Goal: Task Accomplishment & Management: Manage account settings

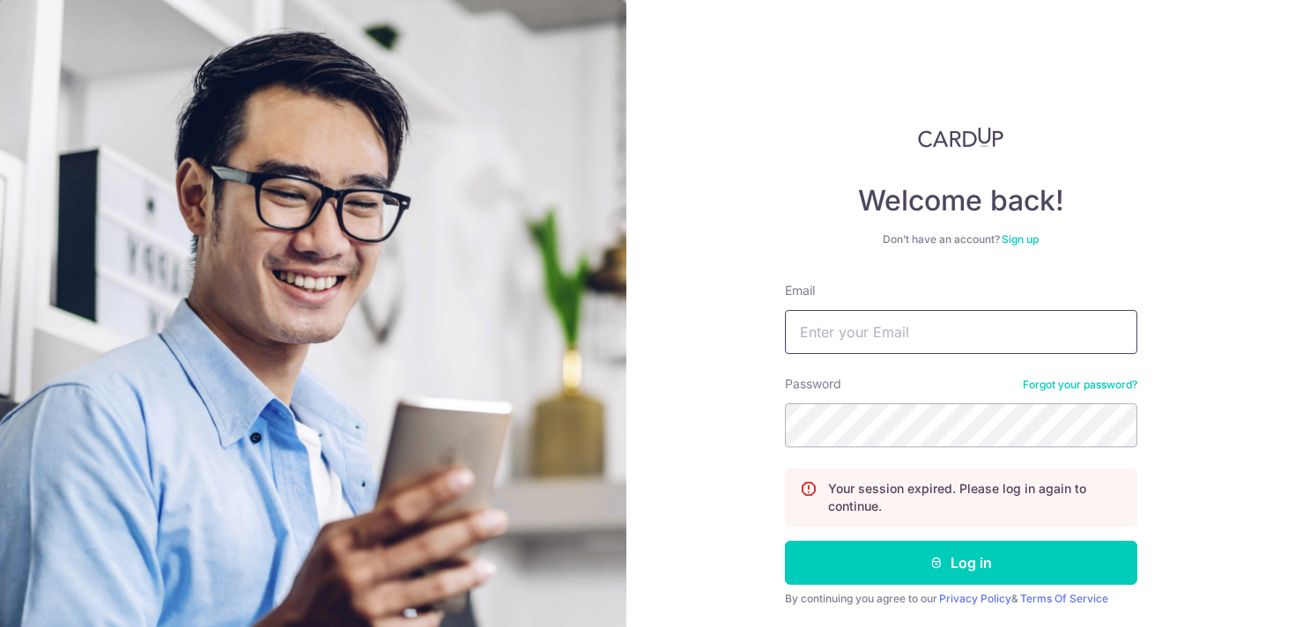
type input "[EMAIL_ADDRESS][DOMAIN_NAME]"
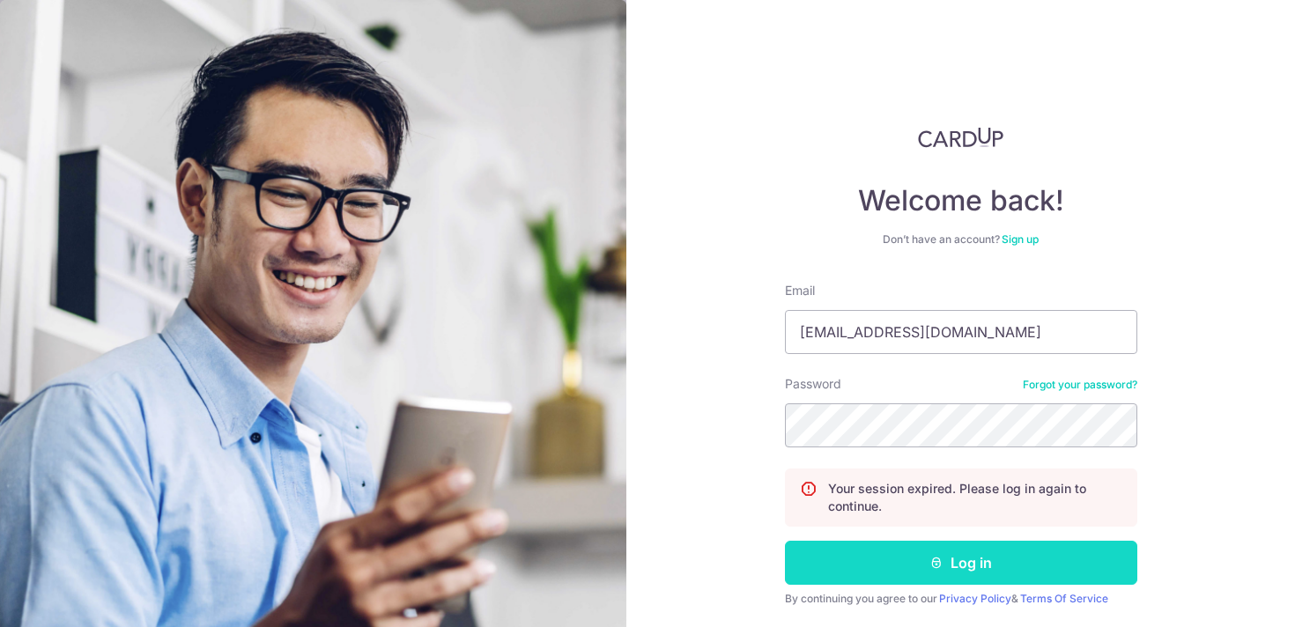
click at [960, 578] on button "Log in" at bounding box center [961, 563] width 352 height 44
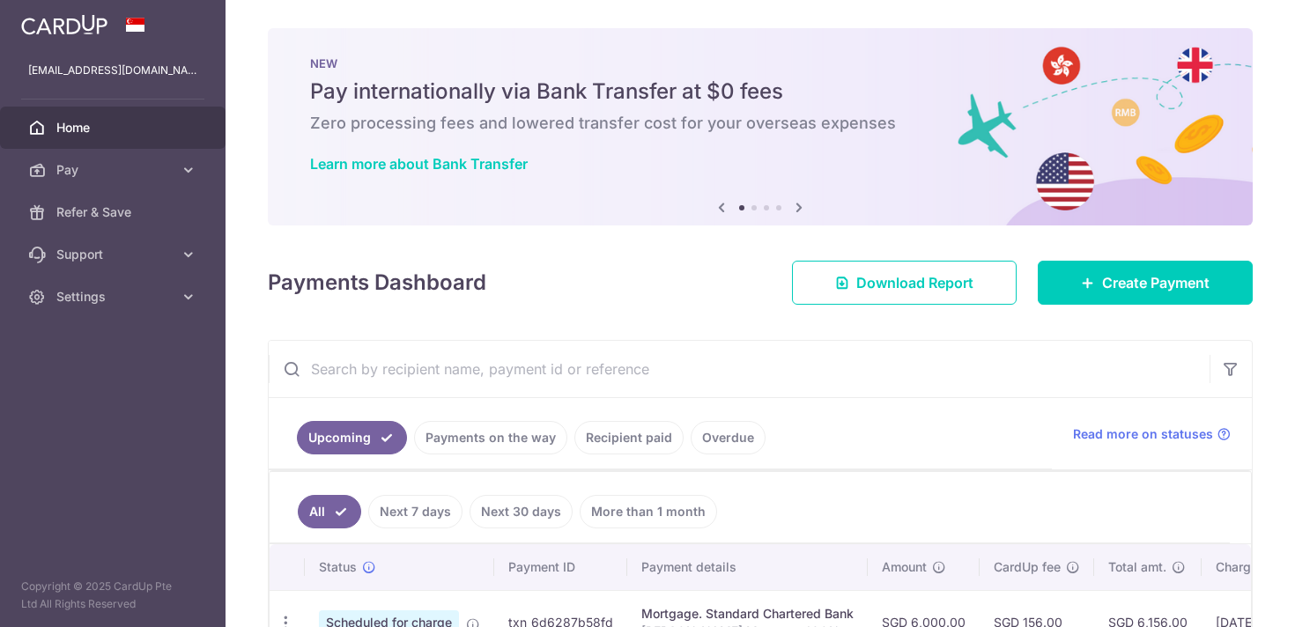
click at [471, 449] on link "Payments on the way" at bounding box center [490, 437] width 153 height 33
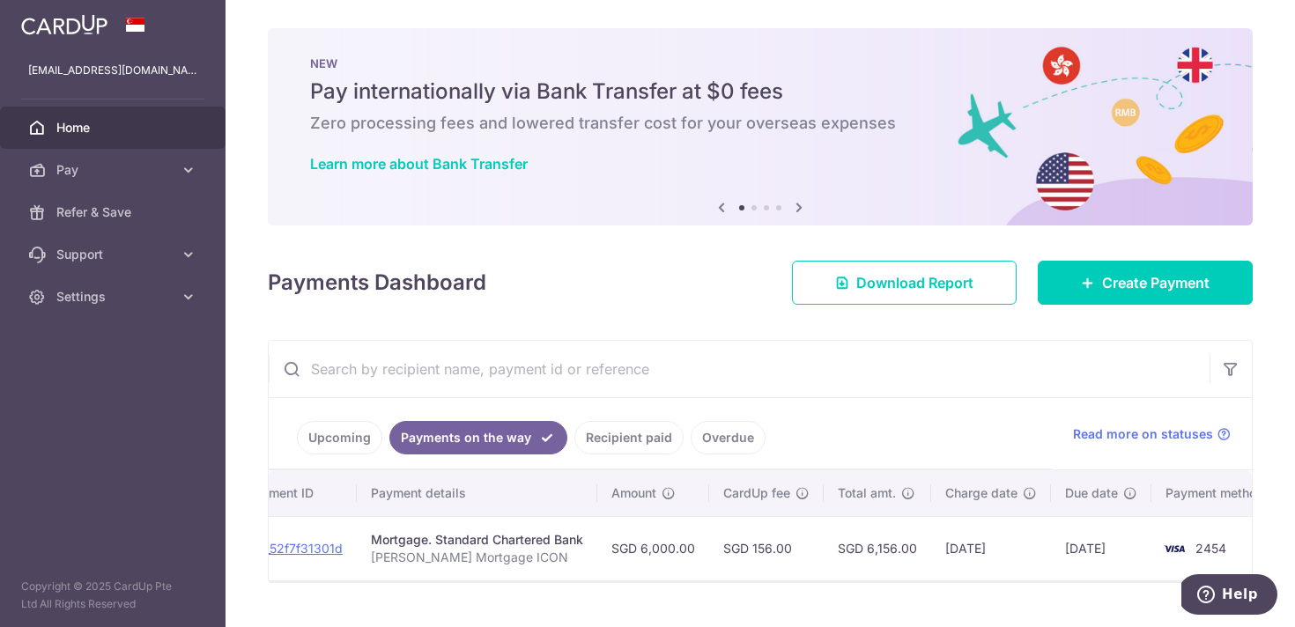
scroll to position [0, 261]
